Goal: Find contact information: Find contact information

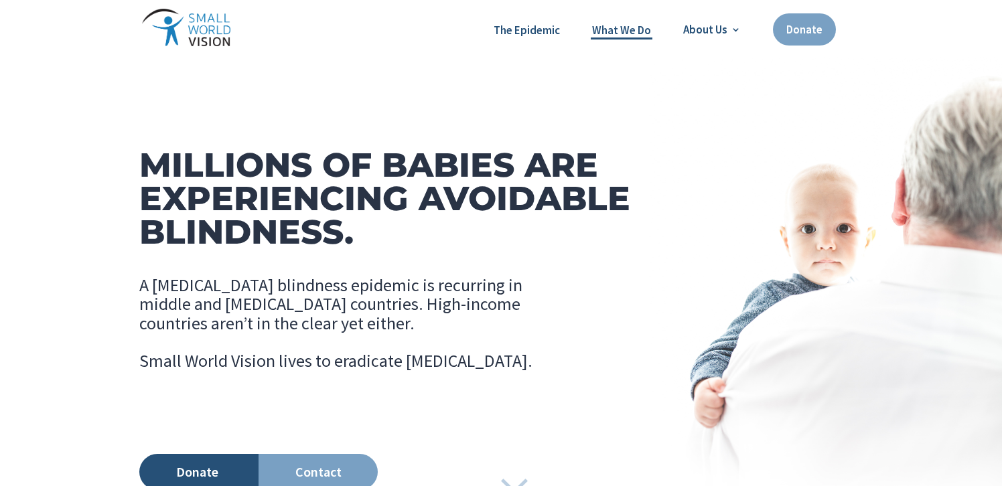
click at [633, 31] on link "What We Do" at bounding box center [621, 30] width 59 height 17
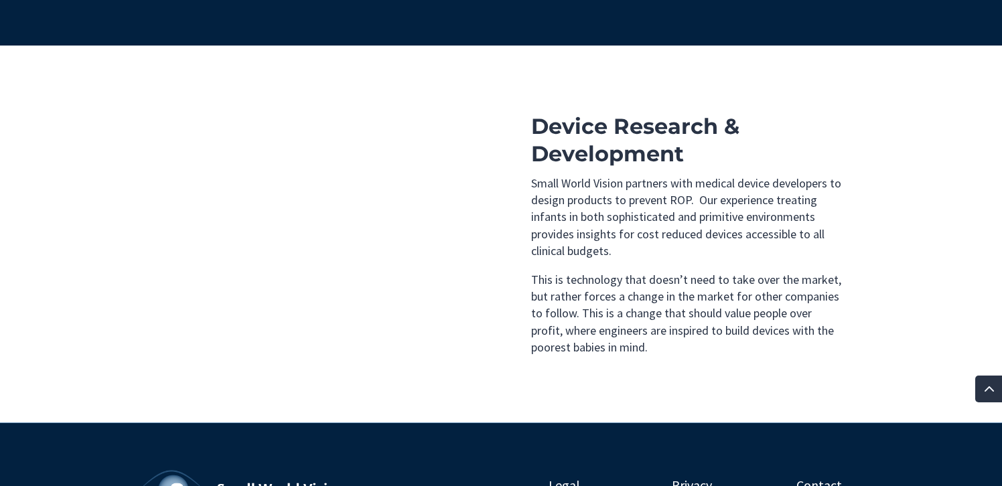
scroll to position [1537, 0]
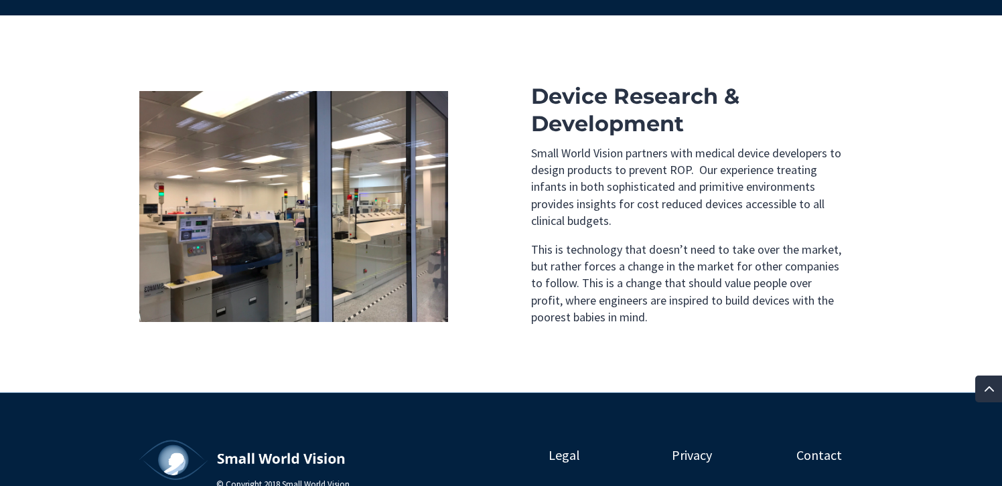
click at [803, 440] on link "Contact" at bounding box center [819, 455] width 72 height 31
